Goal: Information Seeking & Learning: Learn about a topic

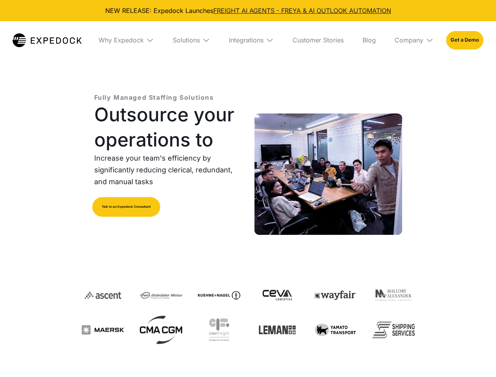
select select
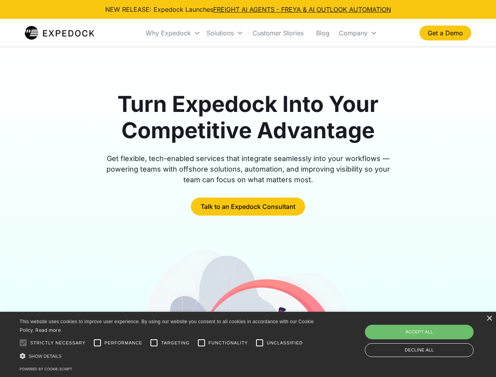
click at [173, 33] on div "Why Expedock" at bounding box center [168, 33] width 45 height 8
click at [224, 33] on div "Solutions" at bounding box center [219, 33] width 27 height 8
click at [357, 33] on div "Company" at bounding box center [353, 33] width 29 height 8
click at [23, 343] on div at bounding box center [23, 343] width 16 height 16
click at [97, 343] on input "Performance" at bounding box center [97, 343] width 16 height 16
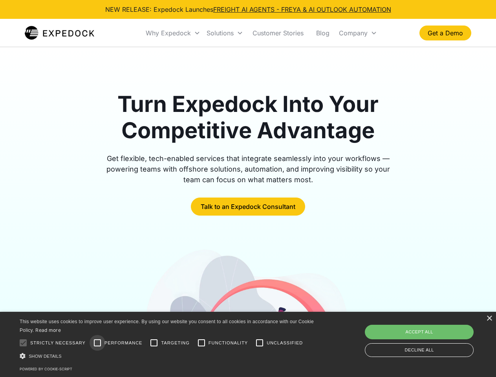
checkbox input "true"
click at [154, 343] on input "Targeting" at bounding box center [154, 343] width 16 height 16
checkbox input "true"
click at [201, 343] on input "Functionality" at bounding box center [201, 343] width 16 height 16
checkbox input "true"
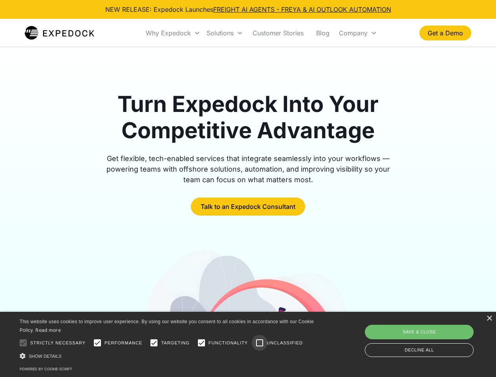
click at [259, 343] on input "Unclassified" at bounding box center [260, 343] width 16 height 16
checkbox input "true"
click at [168, 355] on div "Show details Hide details" at bounding box center [168, 356] width 297 height 8
